Goal: Information Seeking & Learning: Learn about a topic

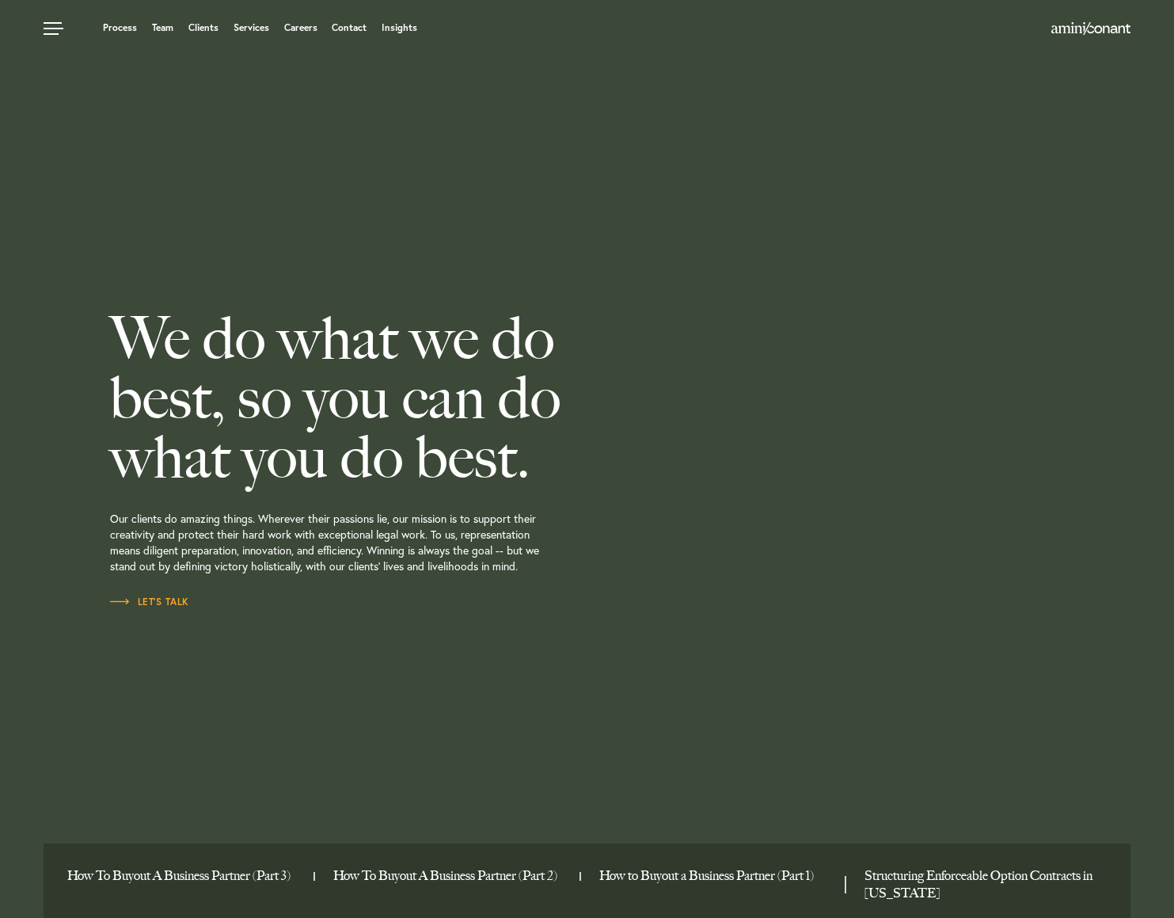
click at [416, 20] on ul "Process Team Clients Services Careers Contact Insights" at bounding box center [448, 28] width 809 height 16
click at [402, 30] on link "Insights" at bounding box center [400, 28] width 36 height 10
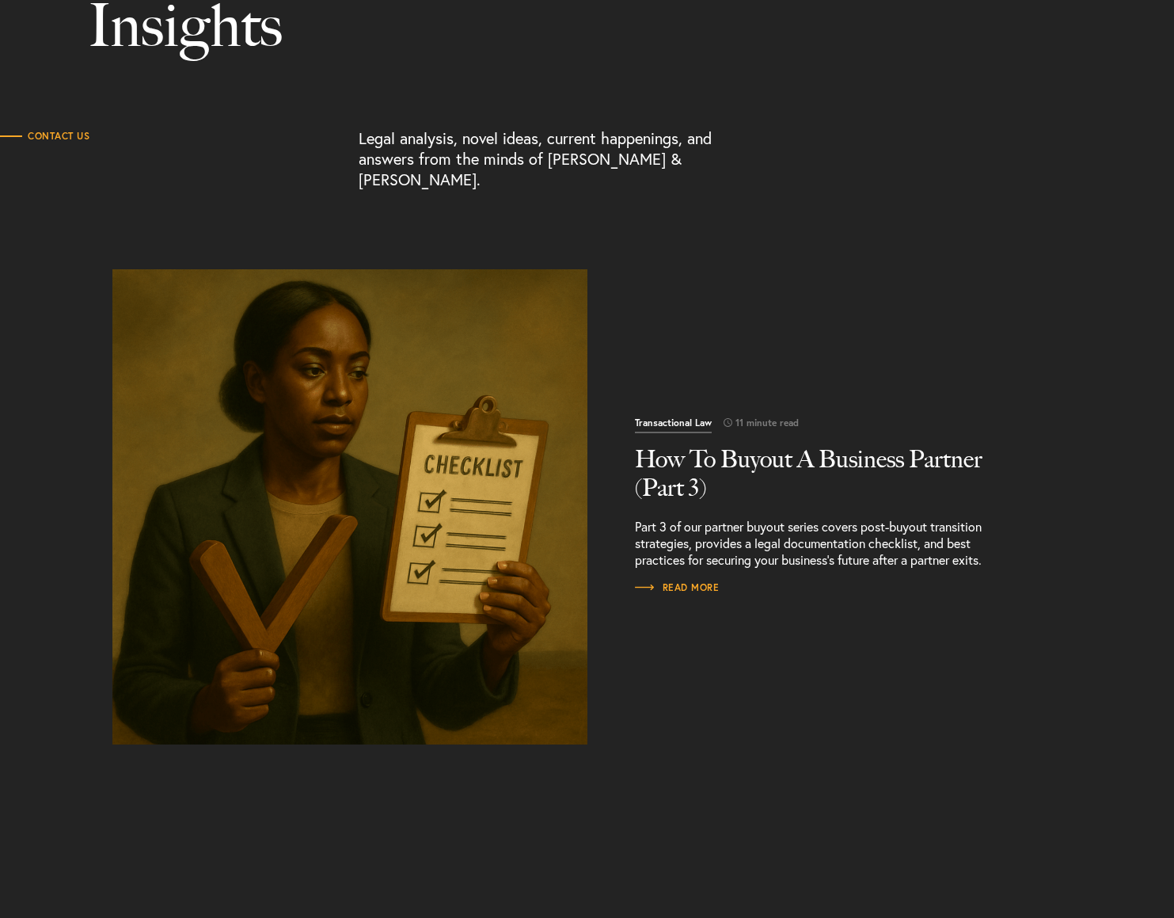
scroll to position [197, 0]
click at [752, 444] on h2 "How To Buyout A Business Partner (Part 3)" at bounding box center [825, 472] width 380 height 57
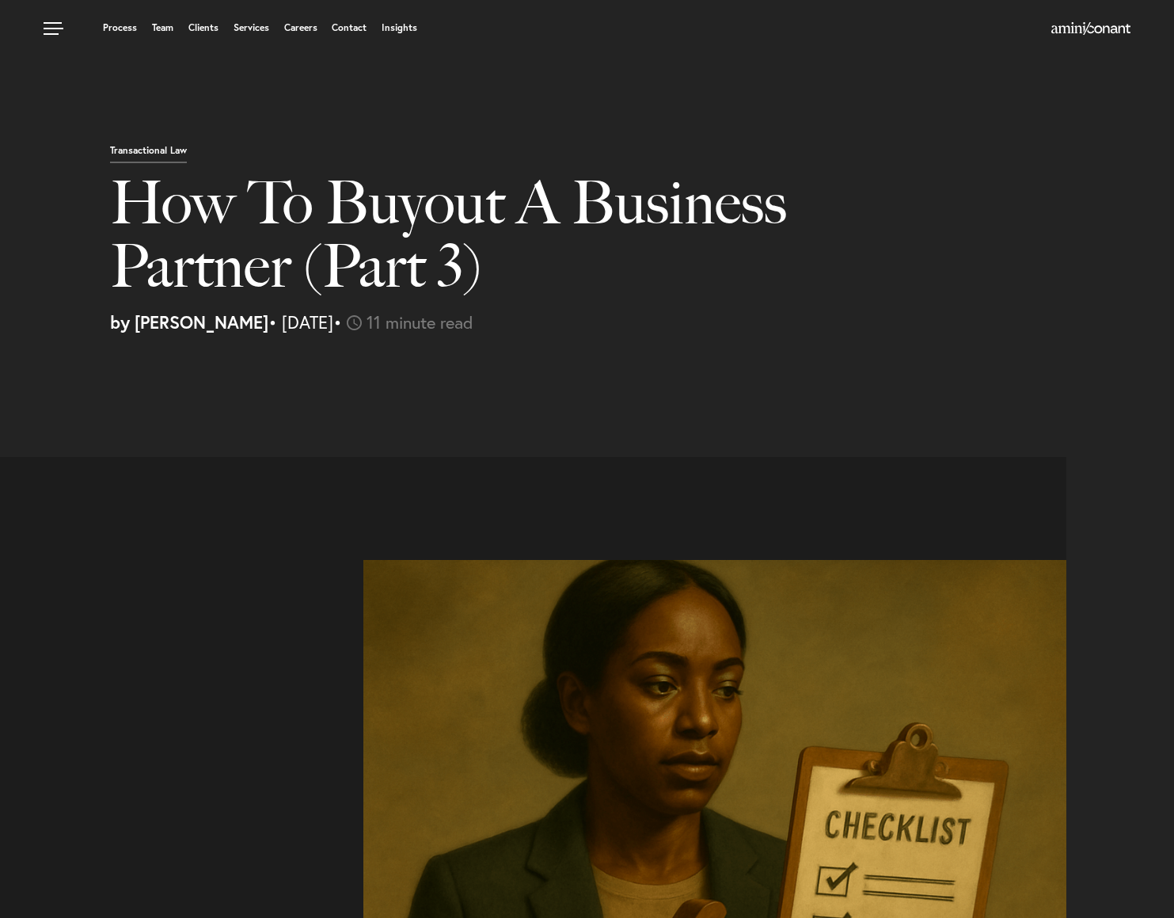
select select "US"
select select "Austin"
select select "Business and Civil Litigation"
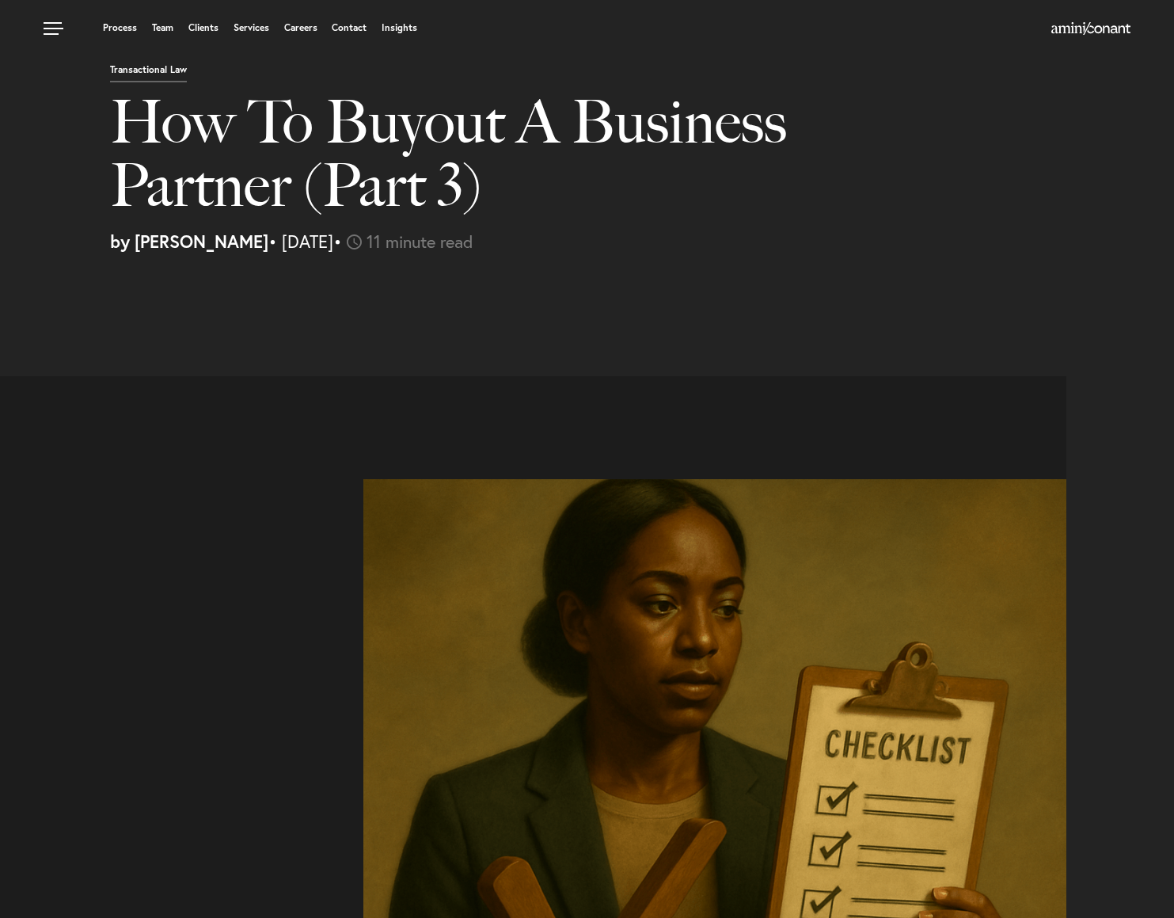
scroll to position [88, 0]
